Goal: Task Accomplishment & Management: Manage account settings

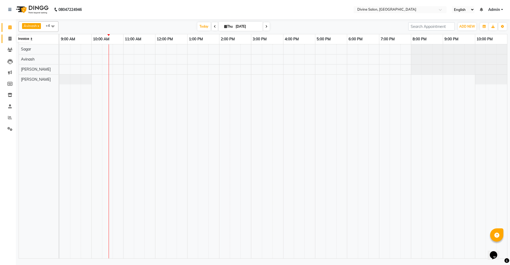
click at [10, 37] on icon at bounding box center [9, 39] width 3 height 4
select select "service"
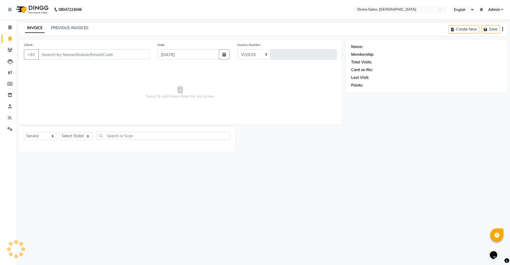
select select "745"
type input "1506"
click at [78, 136] on select "Select Stylist [PERSON_NAME] Pooja [PERSON_NAME] pooja [PERSON_NAME] [PERSON_NA…" at bounding box center [75, 136] width 33 height 8
select select "11821"
click at [59, 132] on select "Select Stylist [PERSON_NAME] Pooja [PERSON_NAME] pooja [PERSON_NAME] [PERSON_NA…" at bounding box center [75, 136] width 33 height 8
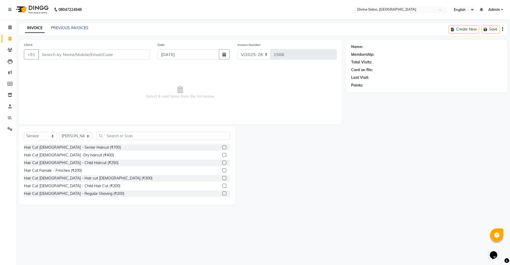
click at [222, 178] on label at bounding box center [224, 178] width 4 height 4
click at [222, 178] on input "checkbox" at bounding box center [223, 178] width 3 height 3
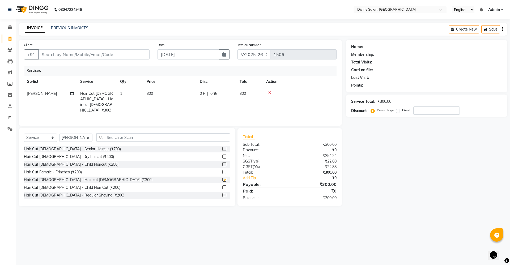
checkbox input "false"
click at [222, 193] on label at bounding box center [224, 195] width 4 height 4
click at [222, 194] on input "checkbox" at bounding box center [223, 195] width 3 height 3
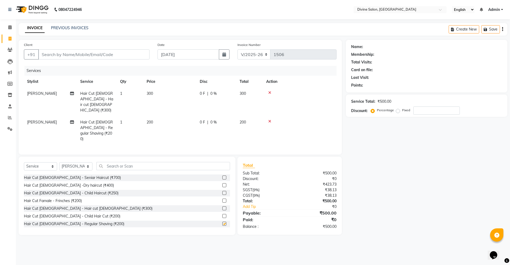
checkbox input "false"
click at [149, 94] on span "300" at bounding box center [150, 93] width 6 height 5
select select "11821"
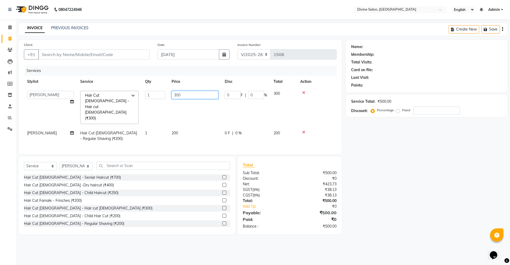
click at [195, 96] on input "300" at bounding box center [194, 95] width 47 height 8
type input "3"
type input "200"
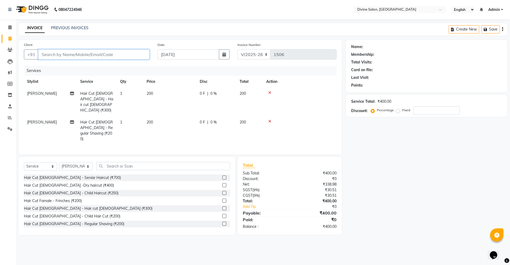
click at [139, 59] on input "Client" at bounding box center [93, 54] width 111 height 10
type input "9"
type input "0"
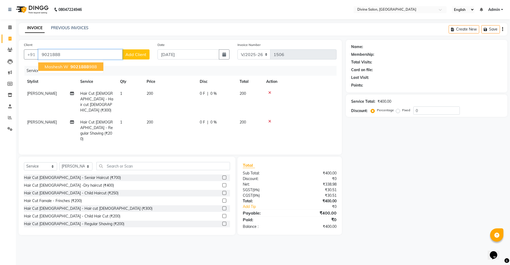
click at [89, 64] on ngb-highlight "9021888 988" at bounding box center [83, 66] width 28 height 5
type input "9021888988"
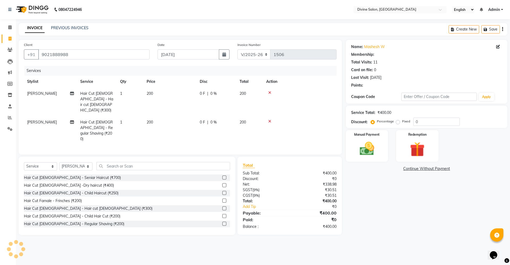
select select "1: Object"
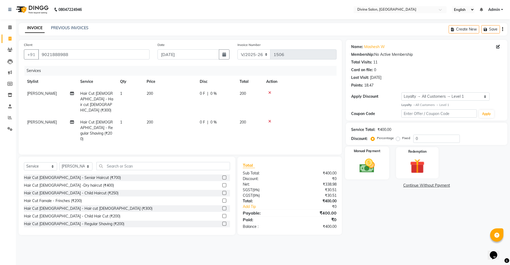
click at [368, 170] on img at bounding box center [366, 166] width 25 height 18
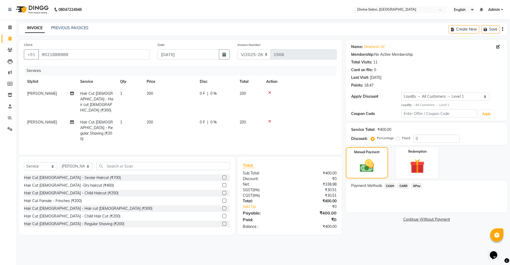
click at [416, 184] on span "GPay" at bounding box center [416, 186] width 11 height 6
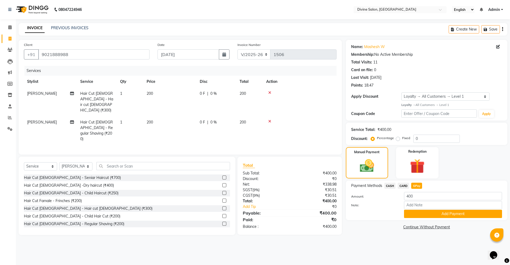
click at [421, 218] on div "Payment Methods CASH CARD GPay Amount: 400 Note: Add Payment" at bounding box center [426, 200] width 161 height 40
click at [424, 214] on button "Add Payment" at bounding box center [453, 214] width 98 height 8
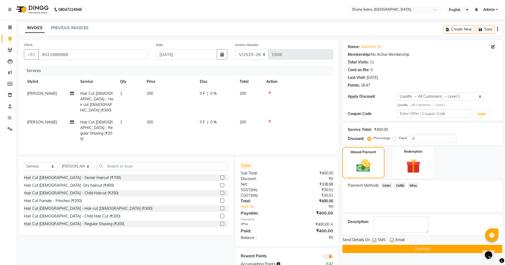
click at [425, 248] on button "Checkout" at bounding box center [422, 249] width 160 height 8
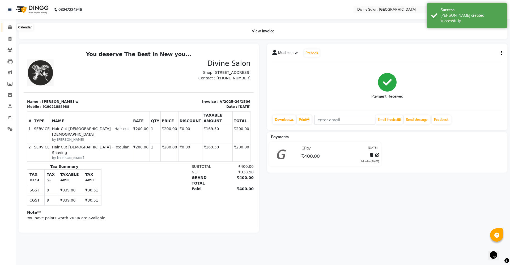
click at [9, 25] on icon at bounding box center [9, 27] width 3 height 4
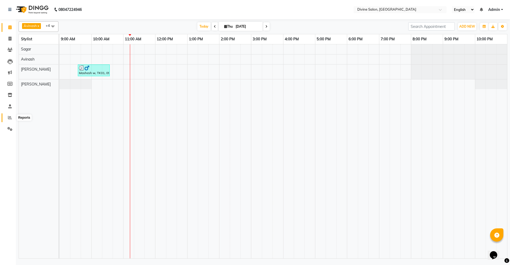
click at [9, 117] on icon at bounding box center [10, 117] width 4 height 4
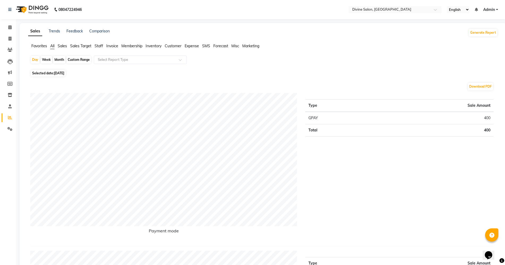
click at [44, 58] on div "Week" at bounding box center [46, 59] width 11 height 7
select select "9"
select select "2025"
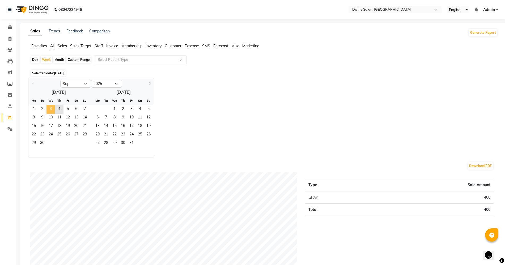
click at [49, 106] on span "3" at bounding box center [50, 109] width 8 height 8
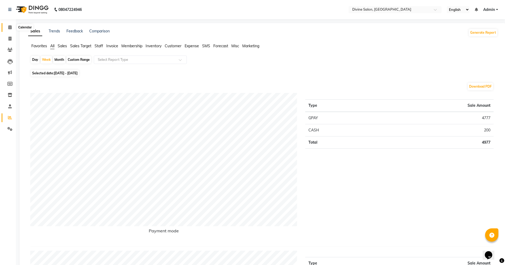
click at [10, 24] on span at bounding box center [9, 27] width 9 height 6
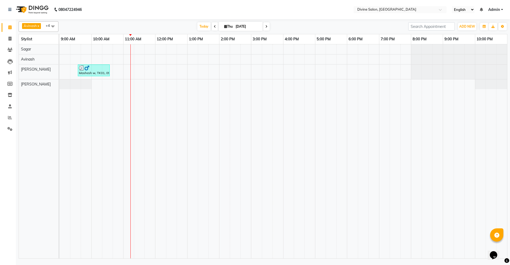
click at [214, 27] on icon at bounding box center [215, 26] width 2 height 3
type input "[DATE]"
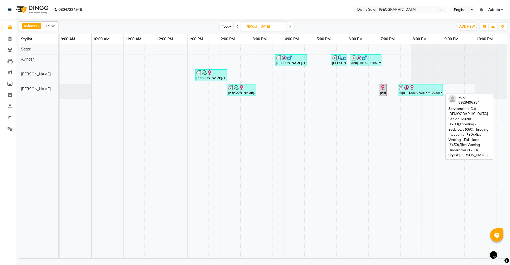
click at [433, 91] on div "kajal, TK06, 07:35 PM-09:00 PM, Hair Cut [DEMOGRAPHIC_DATA] - Seniar Haircut (₹…" at bounding box center [420, 90] width 44 height 10
select select "3"
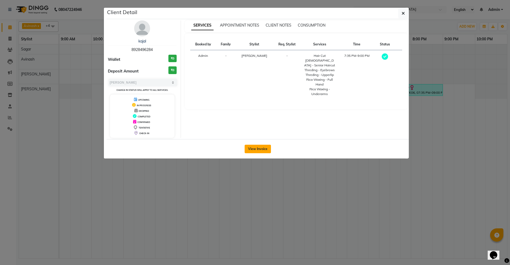
click at [265, 151] on button "View Invoice" at bounding box center [257, 149] width 26 height 8
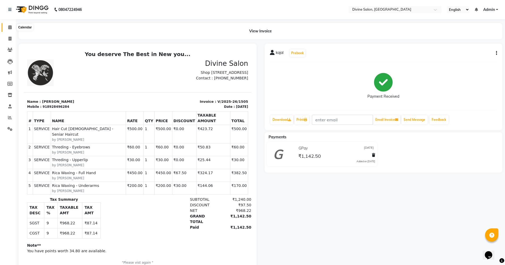
click at [10, 29] on icon at bounding box center [9, 27] width 3 height 4
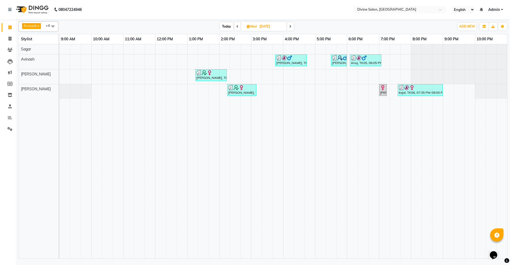
click at [290, 26] on icon at bounding box center [290, 26] width 2 height 3
type input "[DATE]"
